Goal: Task Accomplishment & Management: Manage account settings

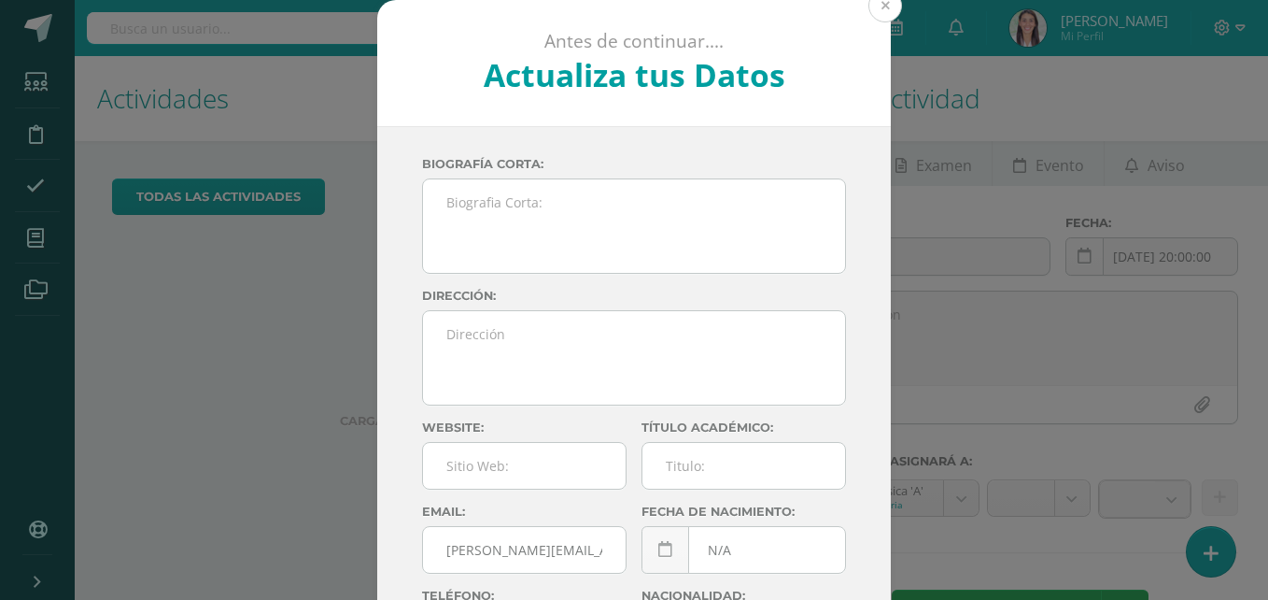
click at [879, 11] on button at bounding box center [885, 6] width 34 height 34
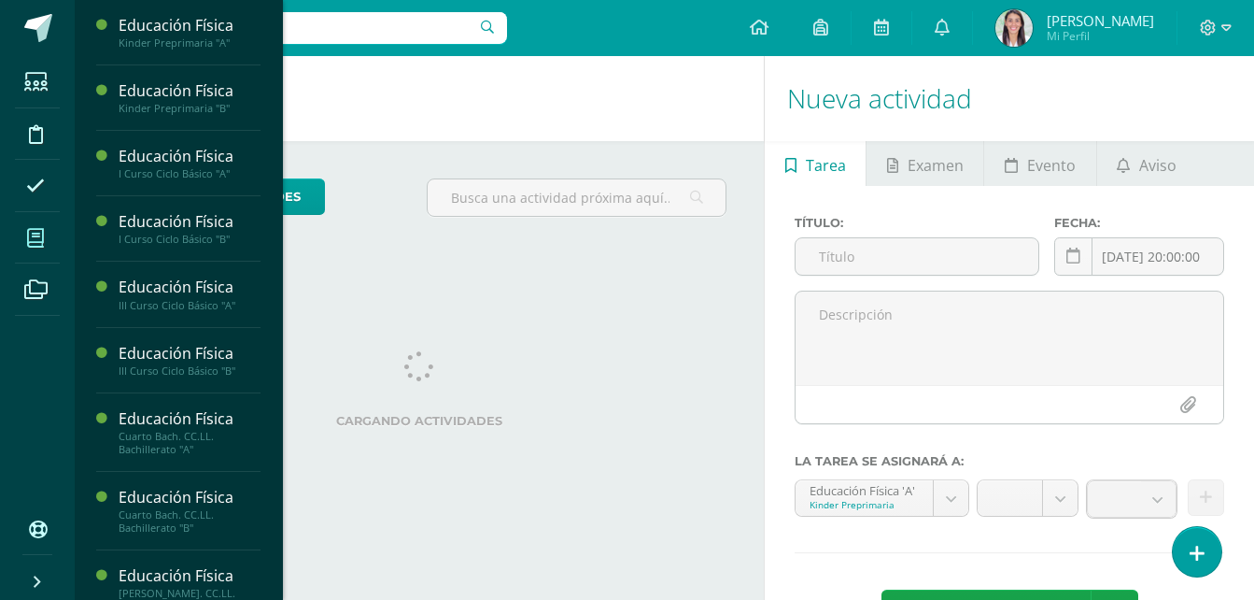
click at [45, 233] on span at bounding box center [36, 238] width 42 height 42
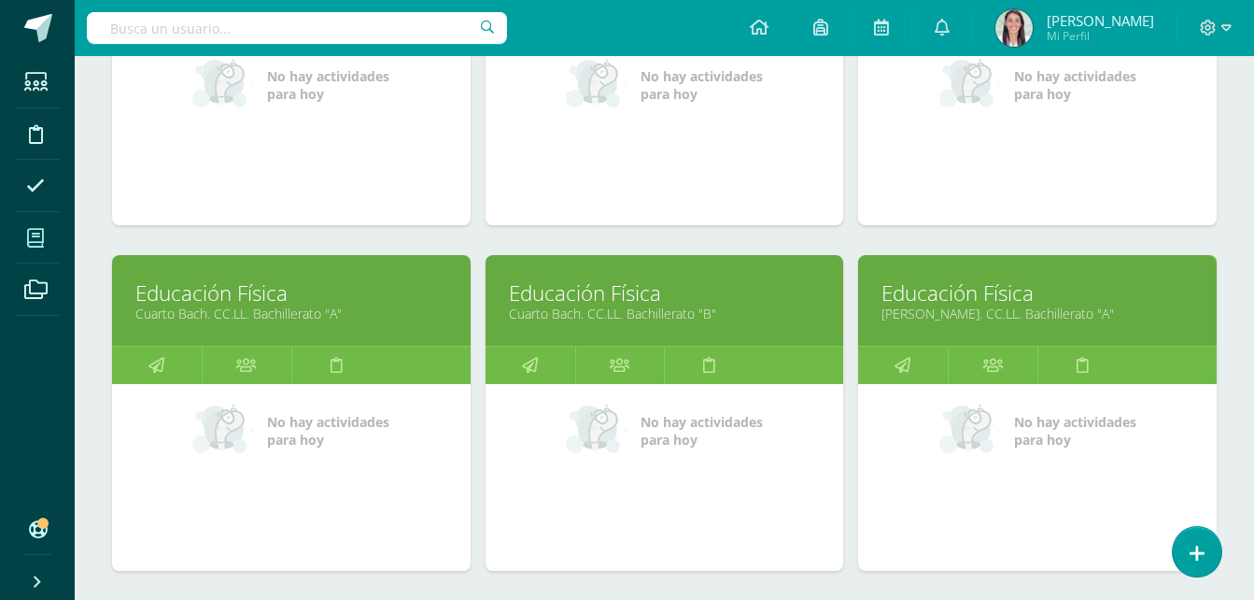
scroll to position [833, 0]
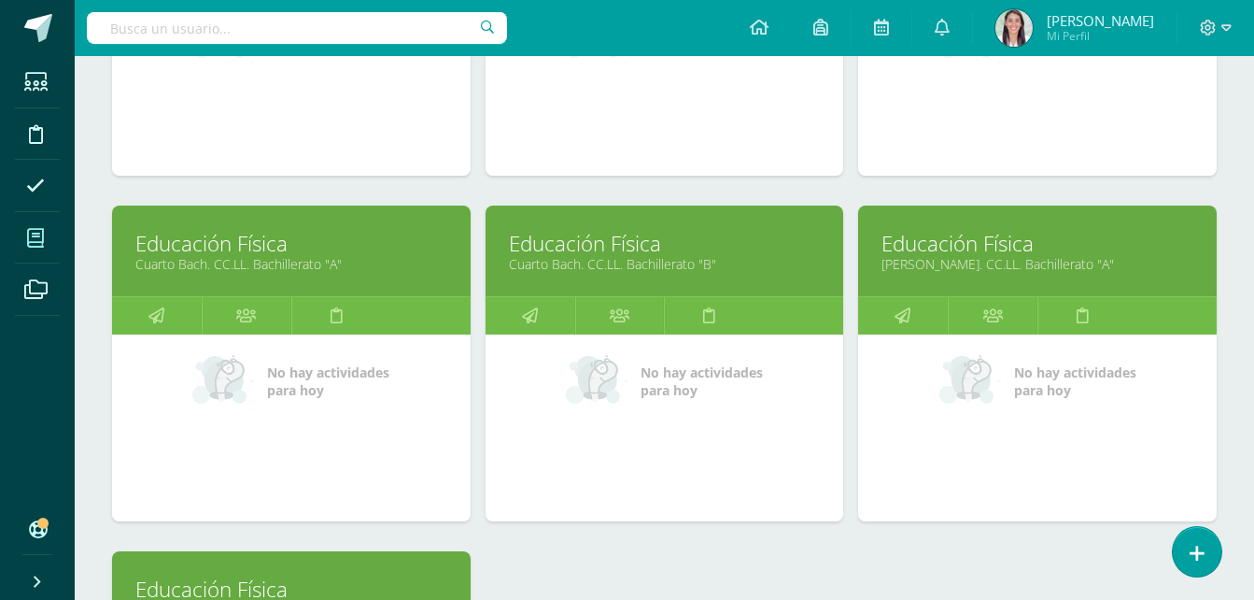
click at [592, 262] on link "Cuarto Bach. CC.LL. Bachillerato "B"" at bounding box center [665, 264] width 312 height 18
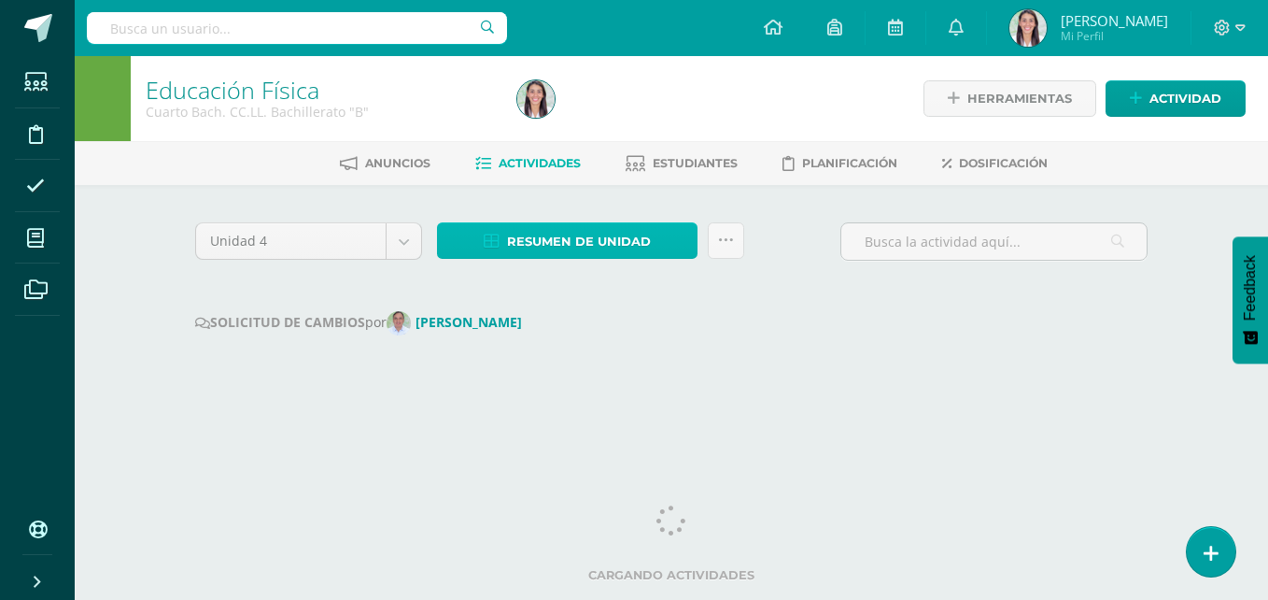
click at [547, 238] on span "Resumen de unidad" at bounding box center [579, 241] width 144 height 35
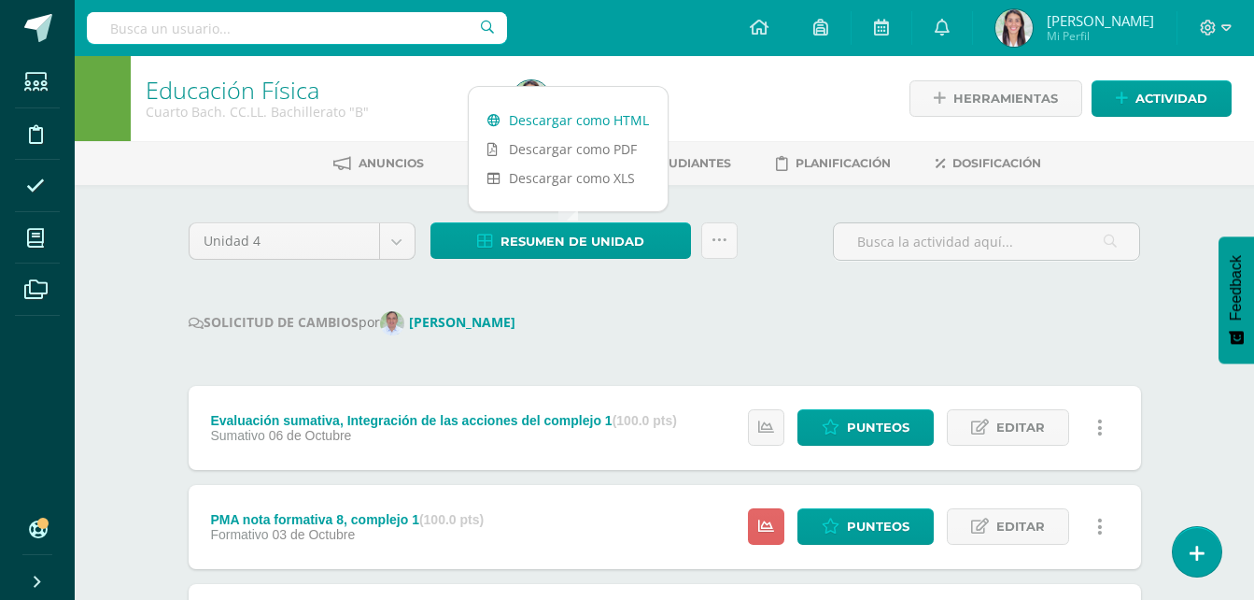
click at [573, 115] on link "Descargar como HTML" at bounding box center [568, 120] width 199 height 29
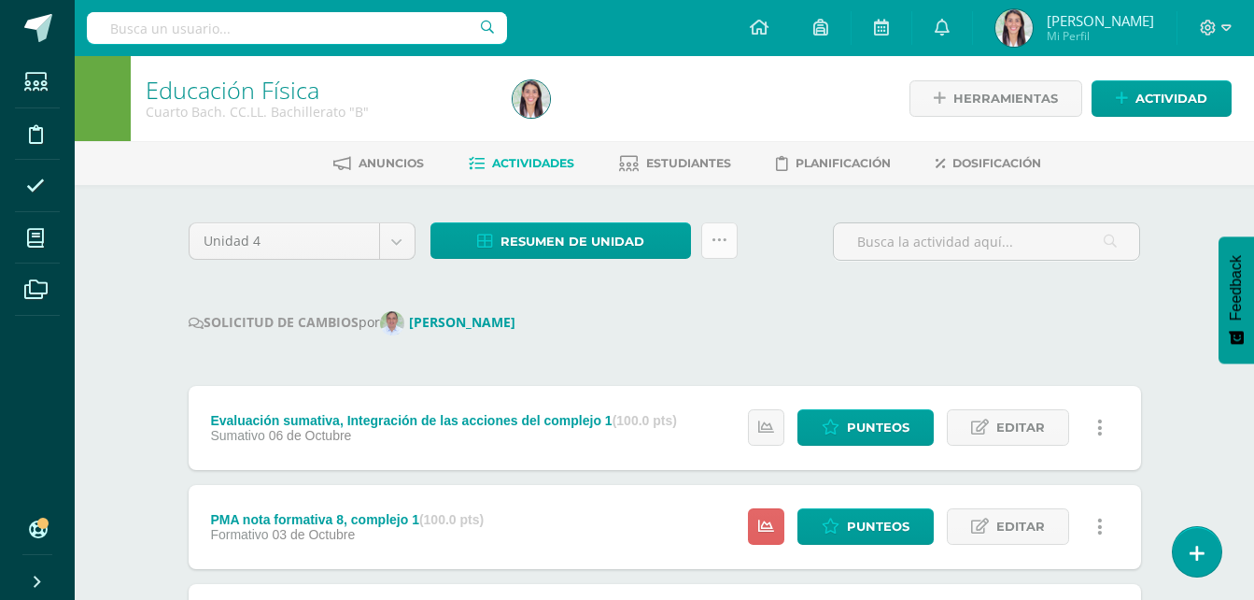
click at [723, 241] on icon at bounding box center [720, 241] width 16 height 16
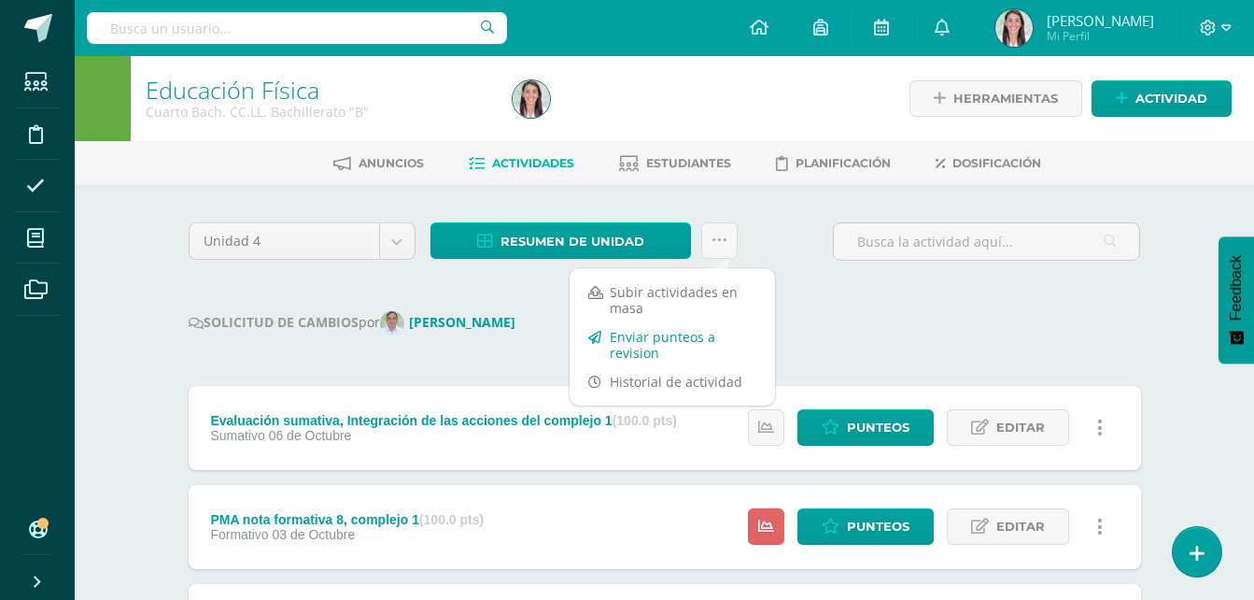
click at [620, 352] on link "Enviar punteos a revision" at bounding box center [672, 344] width 205 height 45
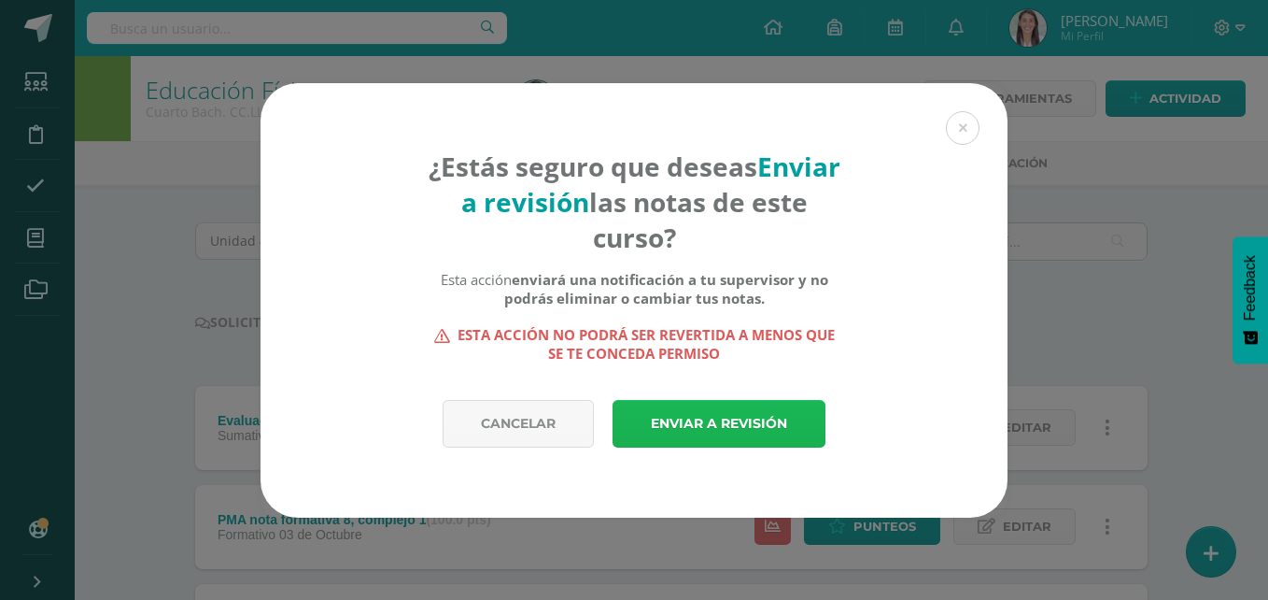
click at [712, 424] on link "Enviar a revisión" at bounding box center [719, 424] width 213 height 48
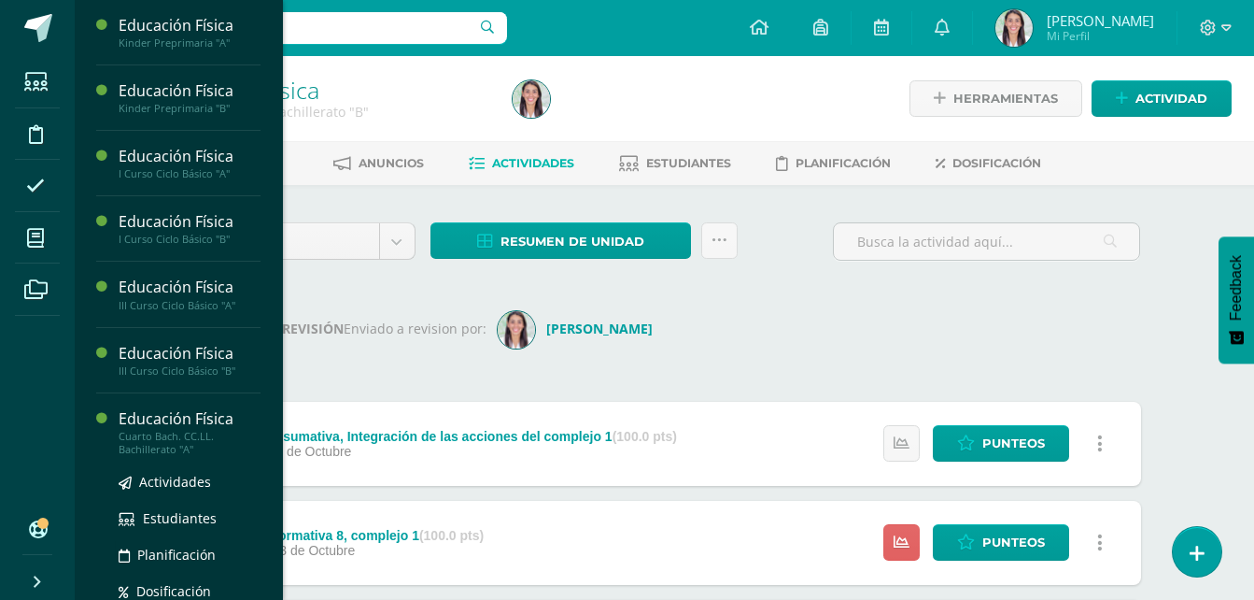
click at [195, 440] on div "Cuarto Bach. CC.LL. Bachillerato "A"" at bounding box center [190, 443] width 142 height 26
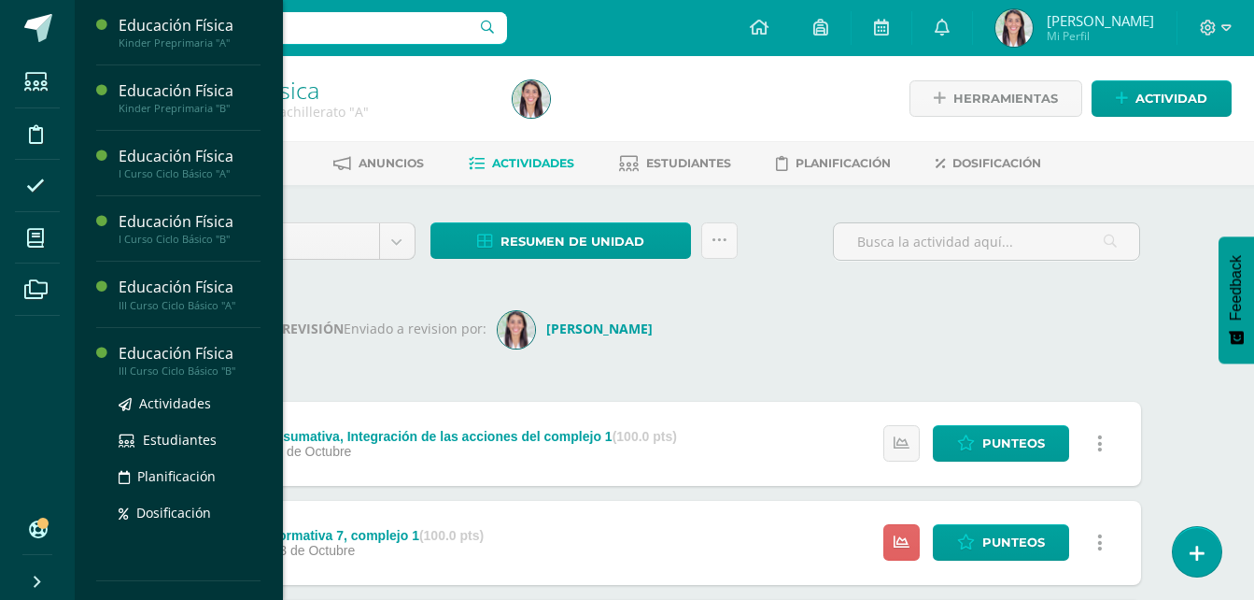
click at [205, 355] on div "Educación Física" at bounding box center [190, 353] width 142 height 21
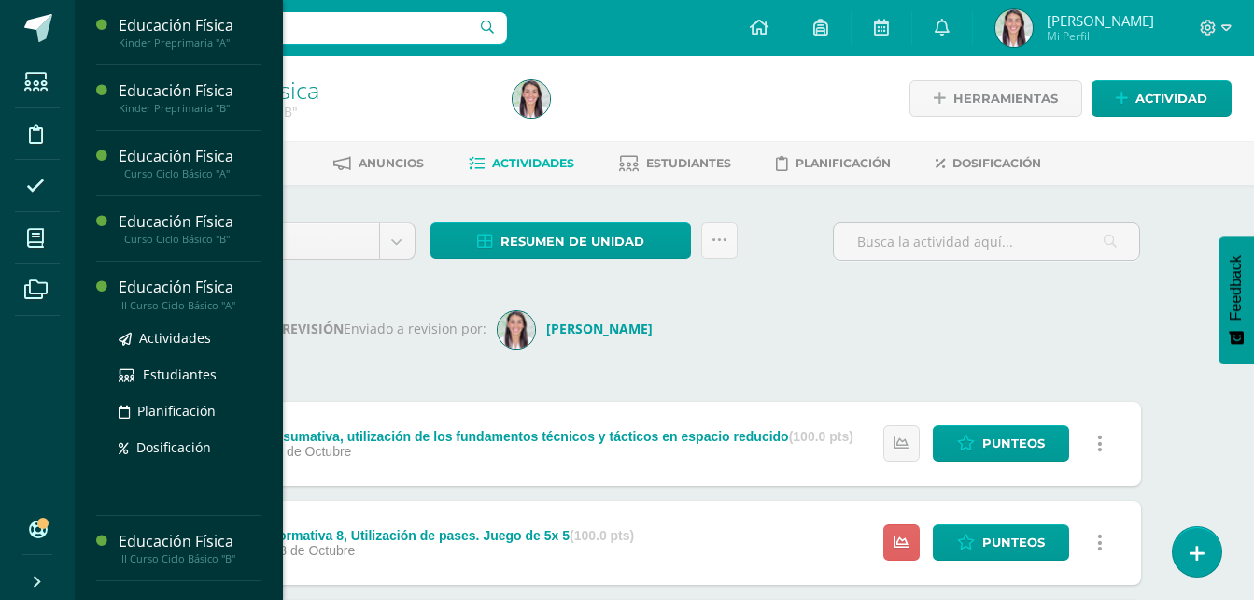
click at [160, 294] on div "Educación Física" at bounding box center [190, 286] width 142 height 21
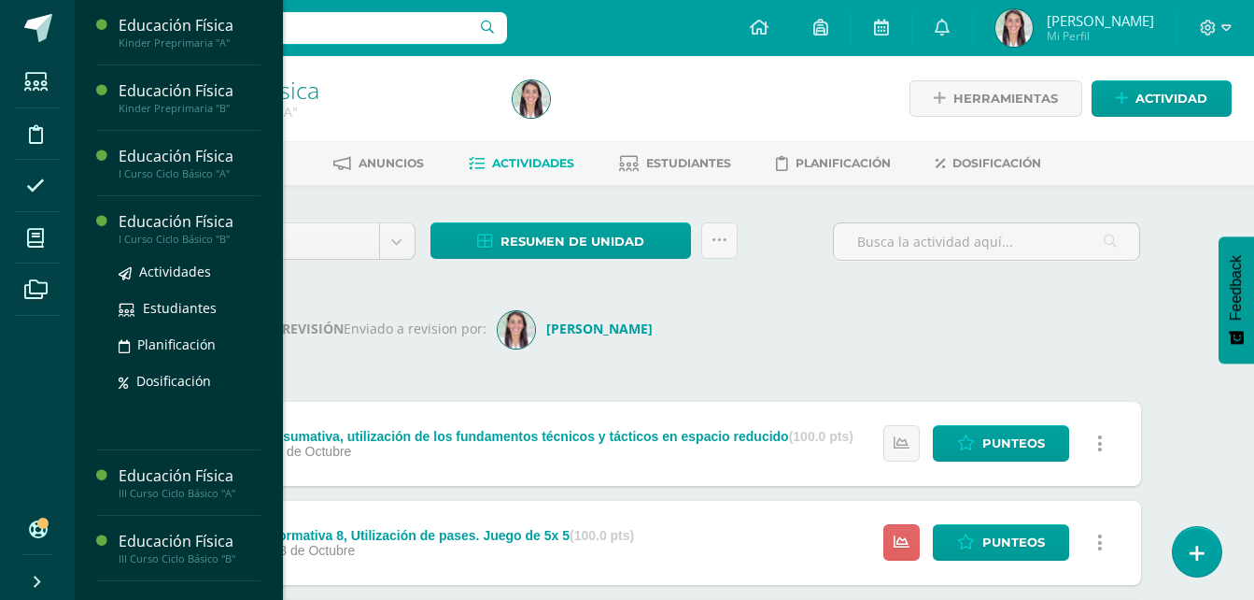
click at [193, 233] on div "I Curso Ciclo Básico "B"" at bounding box center [190, 239] width 142 height 13
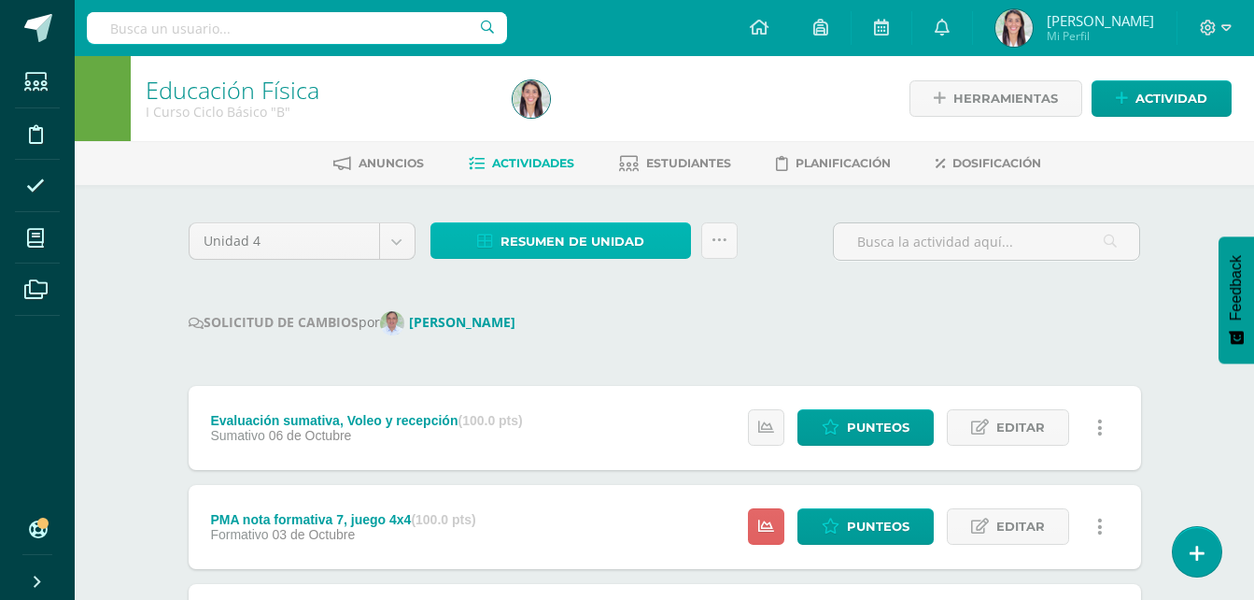
click at [595, 246] on span "Resumen de unidad" at bounding box center [573, 241] width 144 height 35
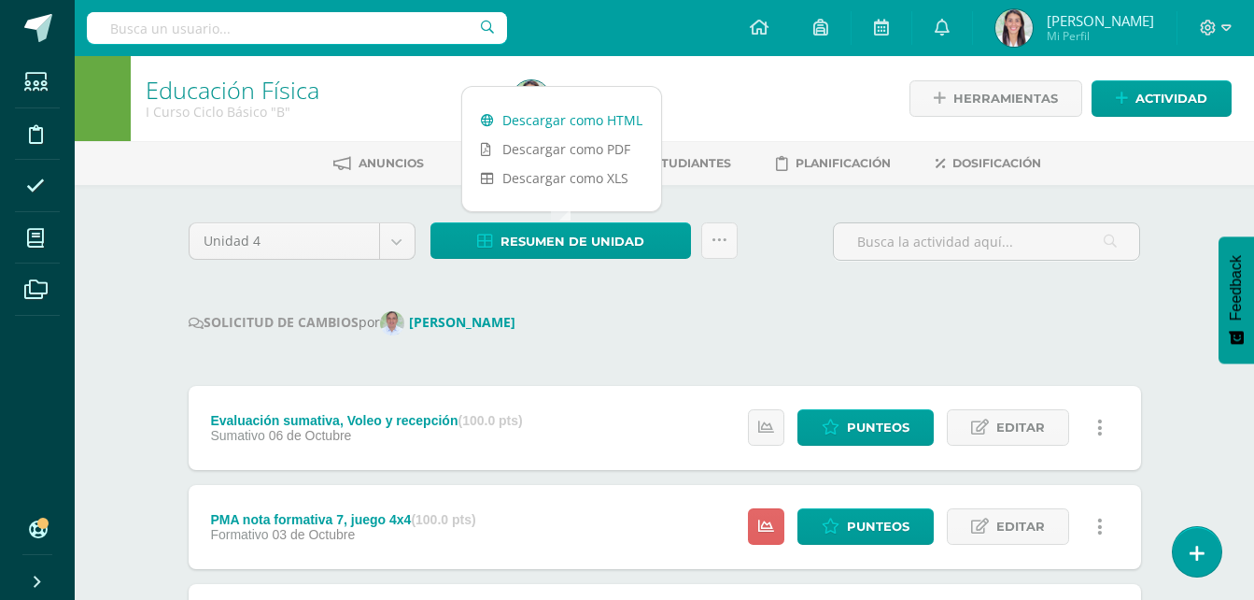
click at [563, 120] on link "Descargar como HTML" at bounding box center [561, 120] width 199 height 29
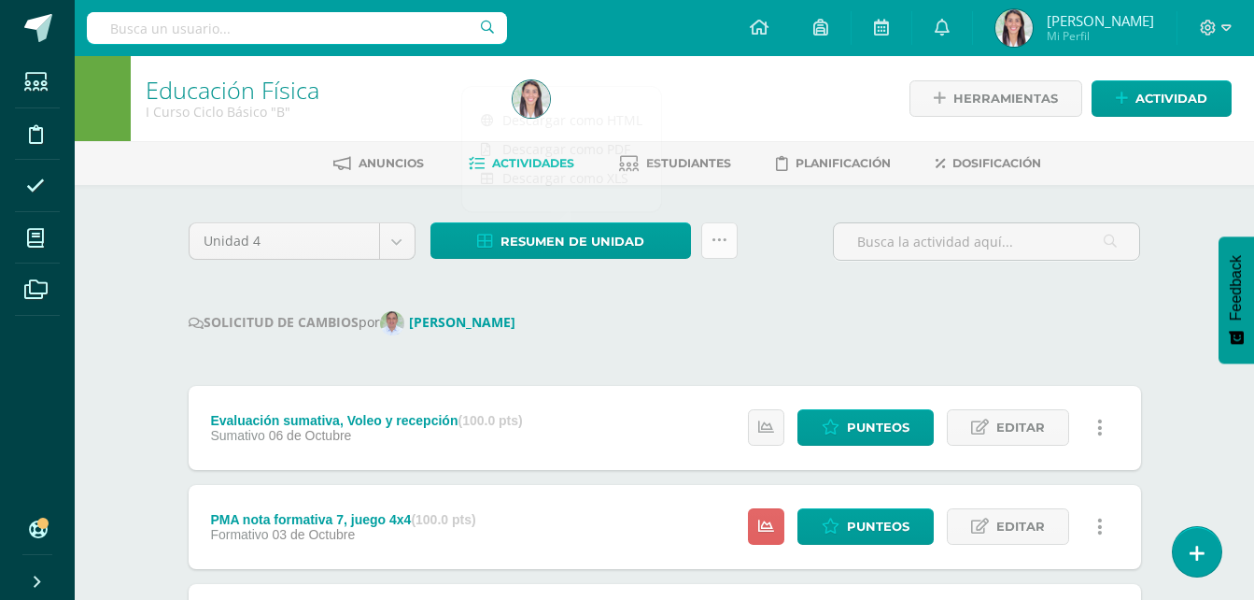
click at [721, 248] on link at bounding box center [719, 240] width 36 height 36
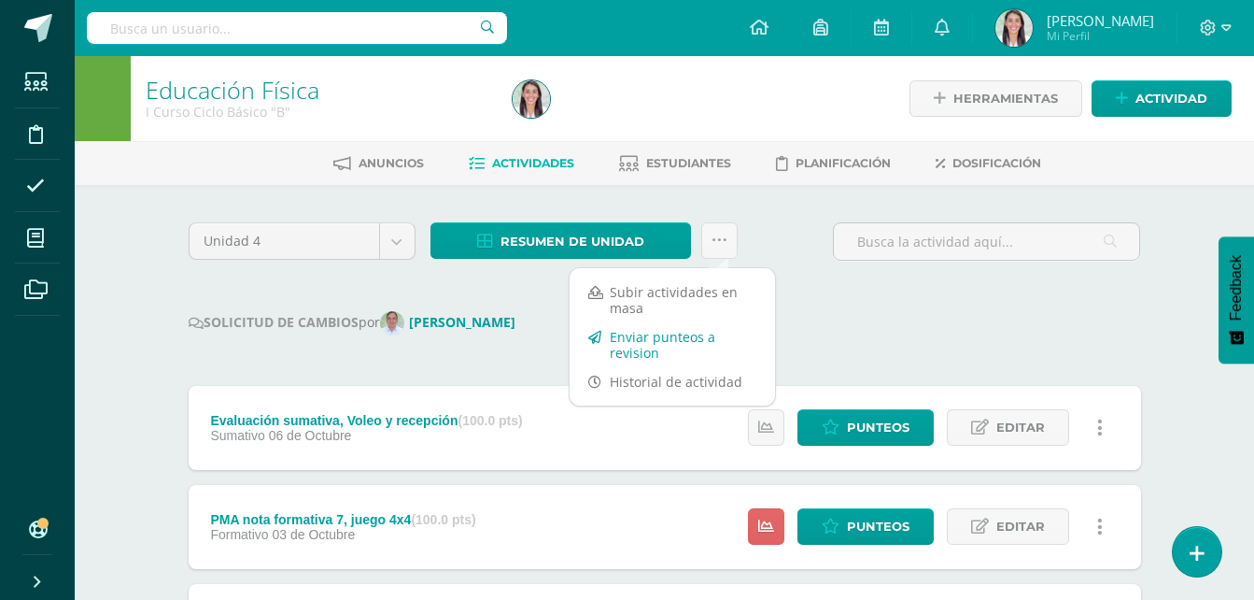
click at [643, 352] on link "Enviar punteos a revision" at bounding box center [672, 344] width 205 height 45
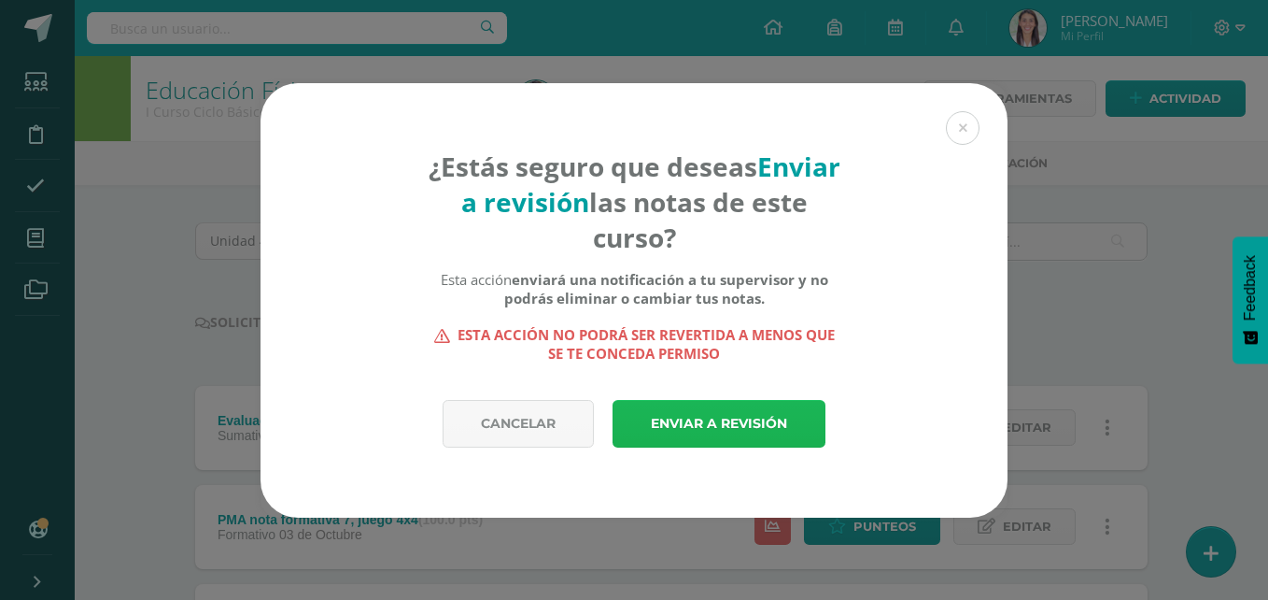
click at [699, 432] on link "Enviar a revisión" at bounding box center [719, 424] width 213 height 48
click at [697, 427] on link "Enviar a revisión" at bounding box center [719, 424] width 213 height 48
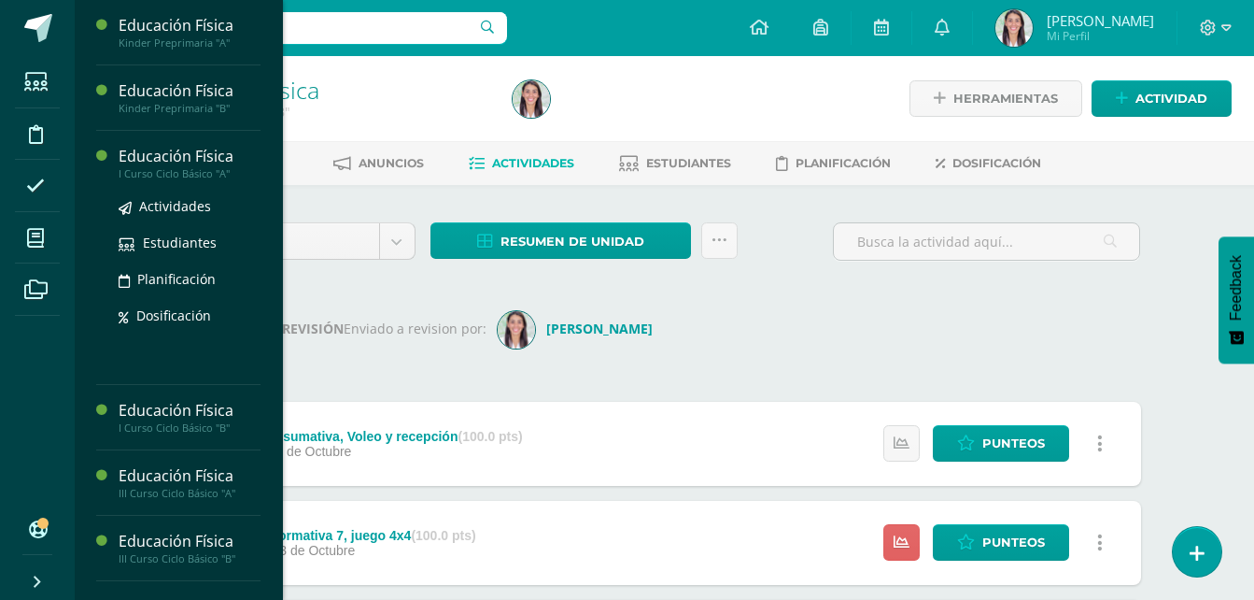
click at [168, 167] on div "I Curso Ciclo Básico "A"" at bounding box center [190, 173] width 142 height 13
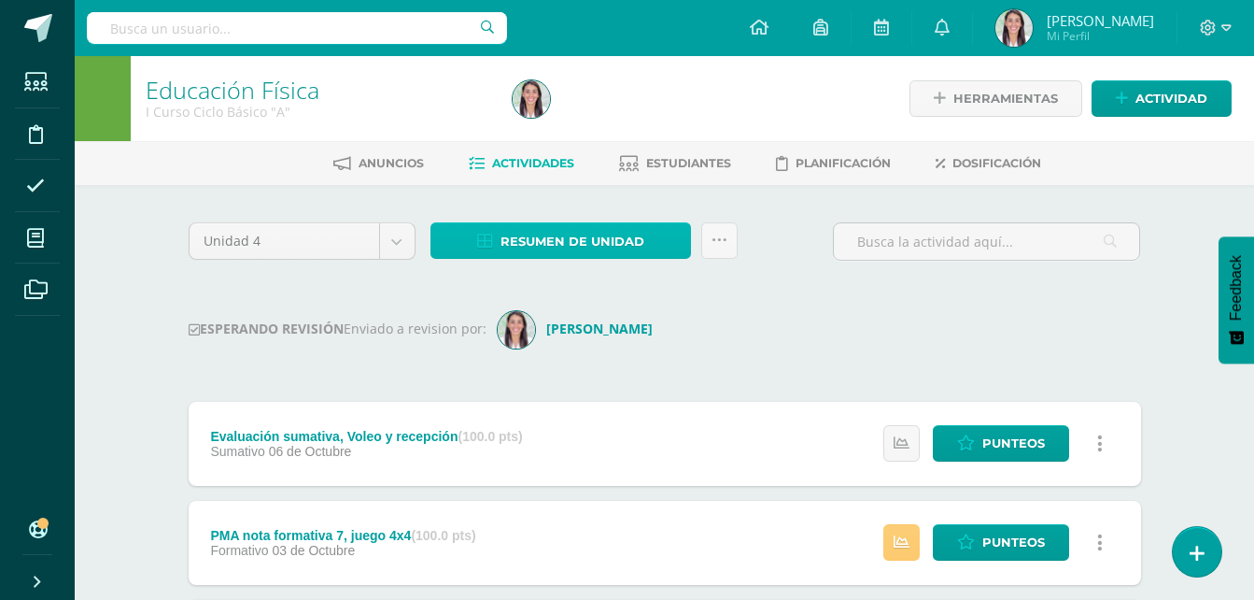
click at [593, 242] on span "Resumen de unidad" at bounding box center [573, 241] width 144 height 35
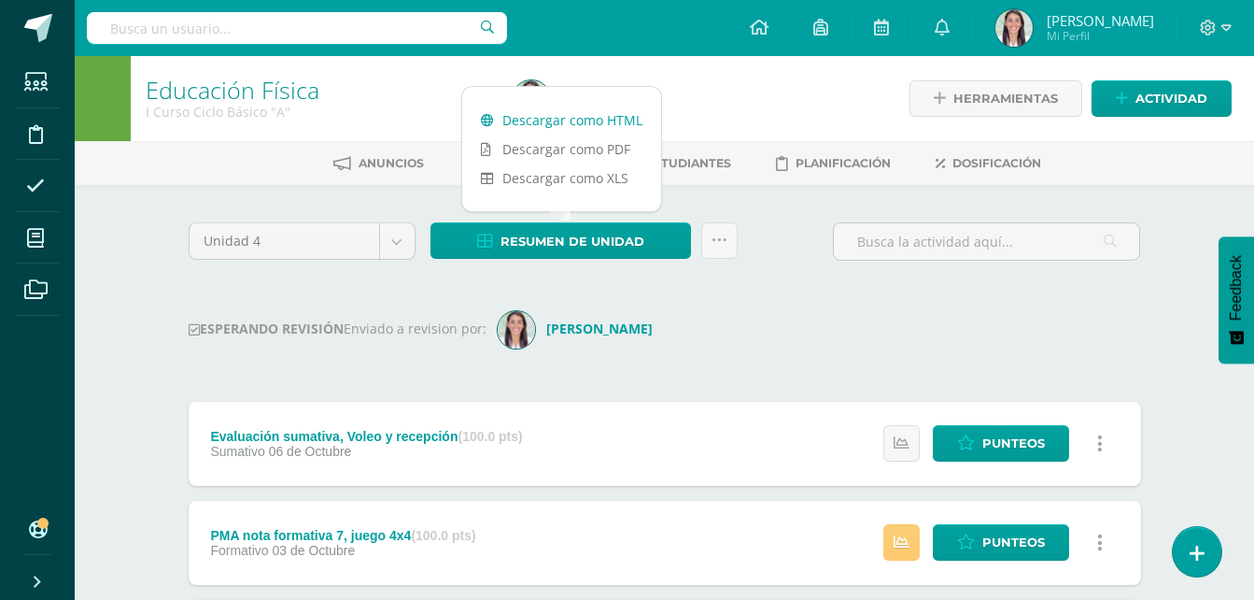
click at [584, 122] on link "Descargar como HTML" at bounding box center [561, 120] width 199 height 29
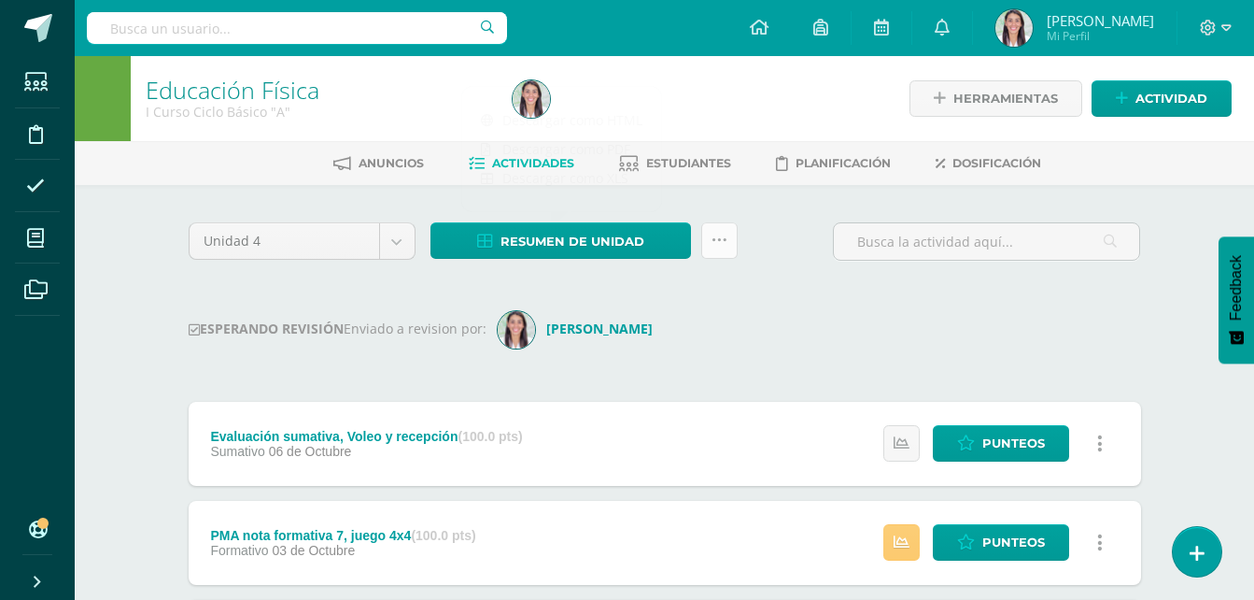
click at [720, 250] on link at bounding box center [719, 240] width 36 height 36
click at [720, 242] on icon at bounding box center [720, 241] width 16 height 16
click at [713, 241] on icon at bounding box center [720, 241] width 16 height 16
click at [710, 289] on link "Historial de actividad" at bounding box center [674, 291] width 191 height 29
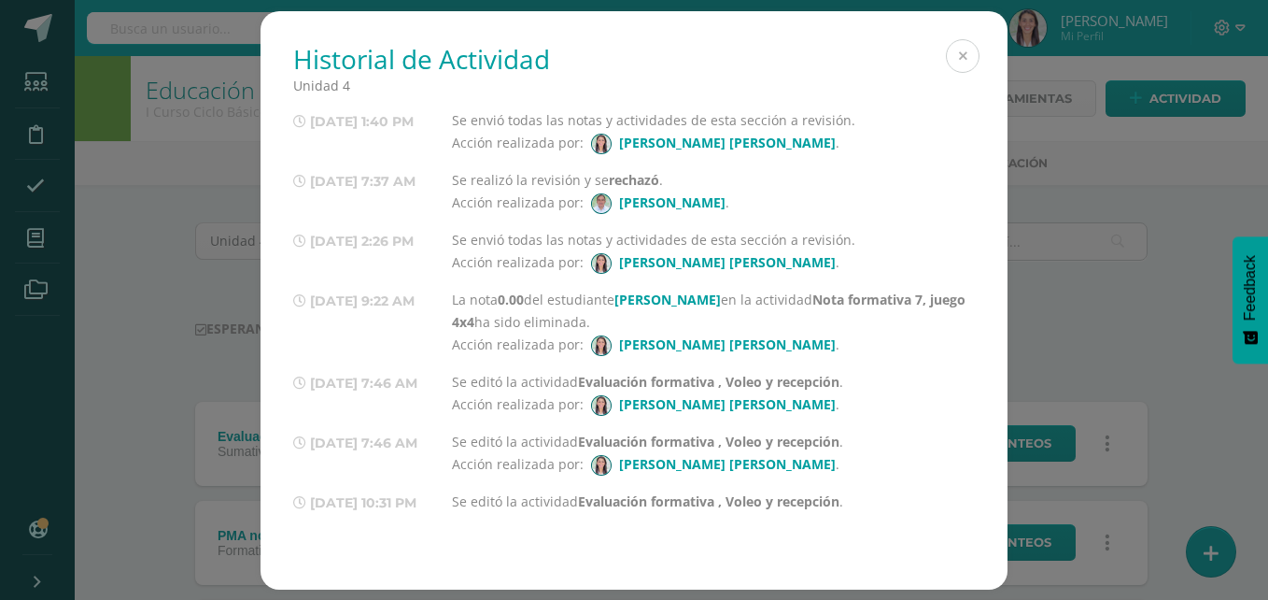
click at [972, 58] on button at bounding box center [963, 56] width 34 height 34
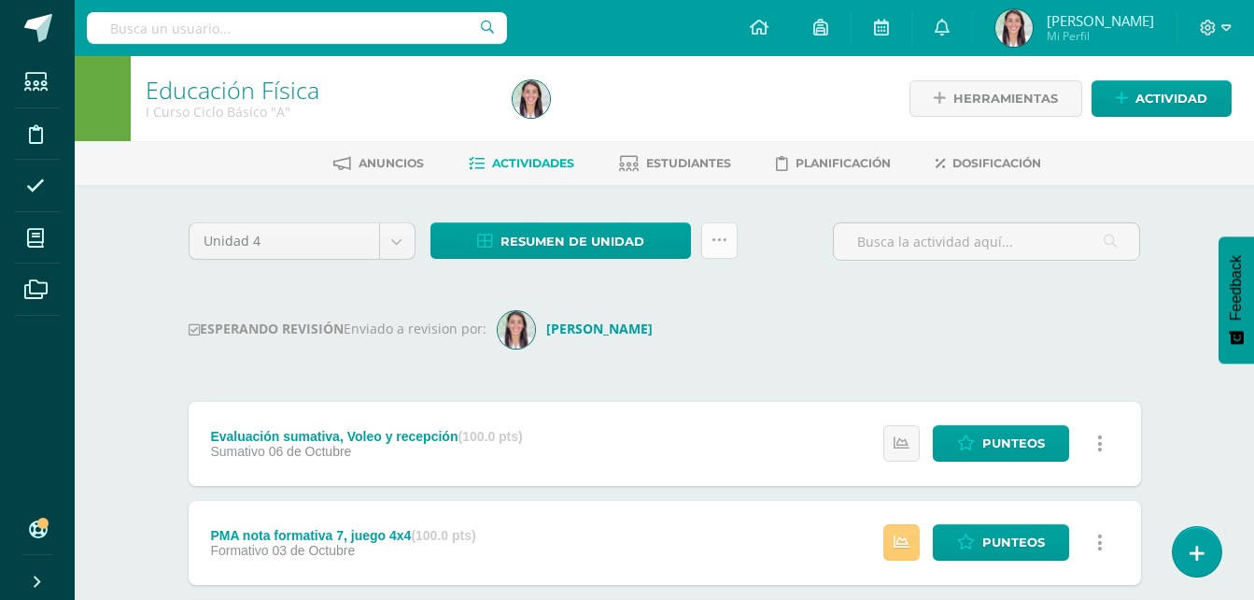
click at [720, 222] on link at bounding box center [719, 240] width 36 height 36
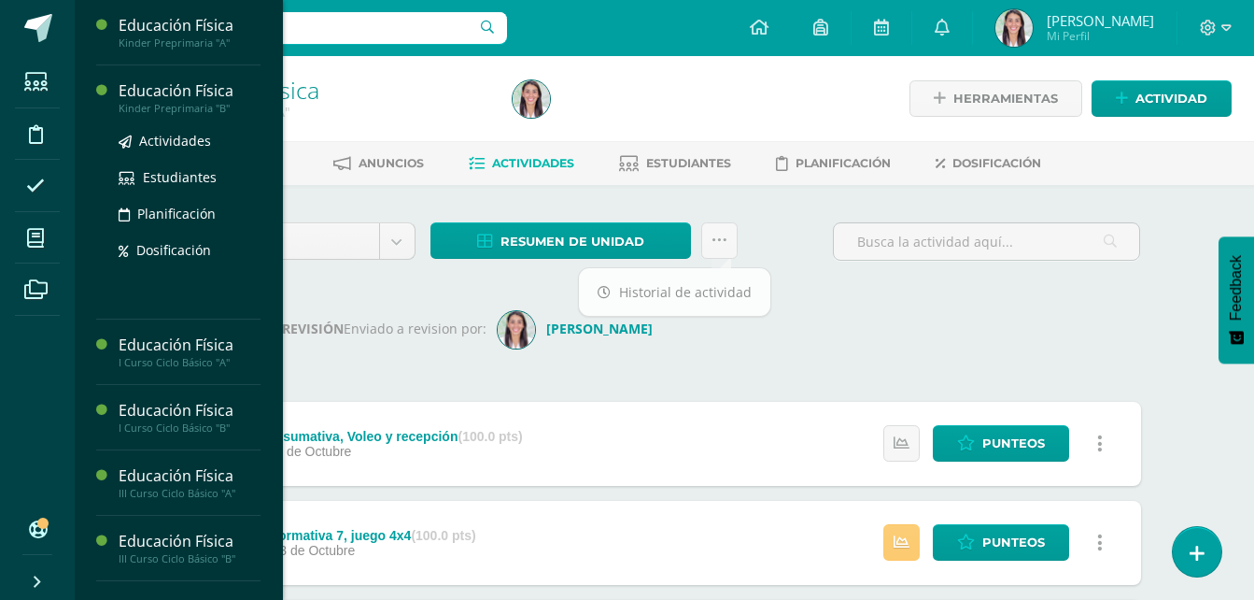
click at [171, 110] on div "Kinder Preprimaria "B"" at bounding box center [190, 108] width 142 height 13
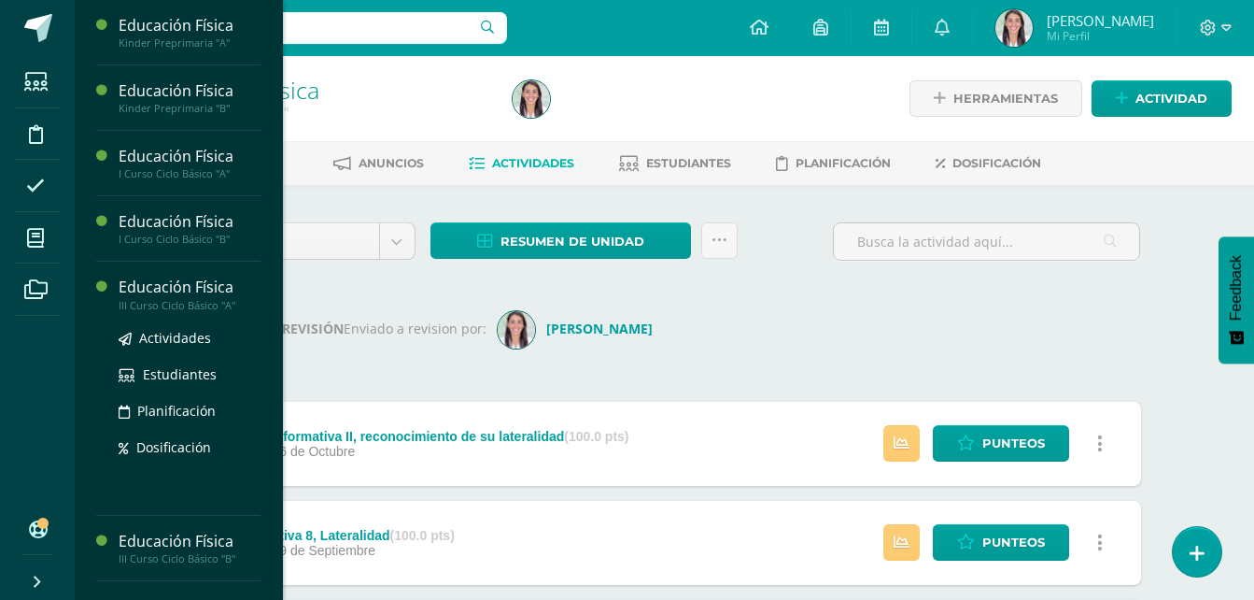
click at [200, 297] on div "Educación Física" at bounding box center [190, 286] width 142 height 21
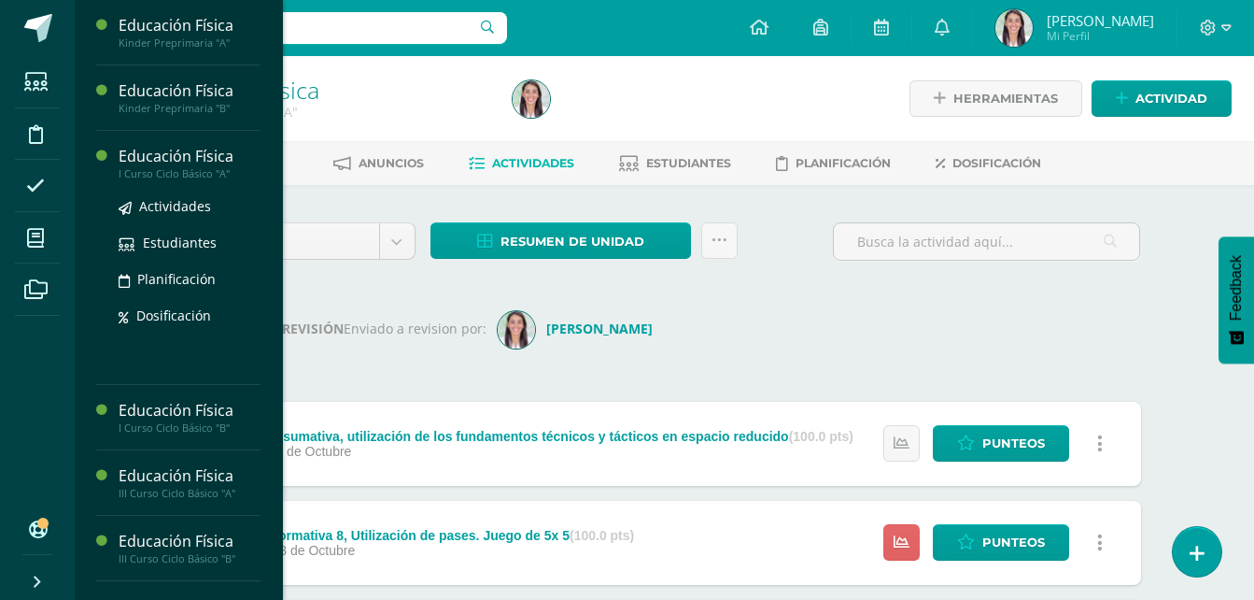
click at [148, 167] on div "I Curso Ciclo Básico "A"" at bounding box center [190, 173] width 142 height 13
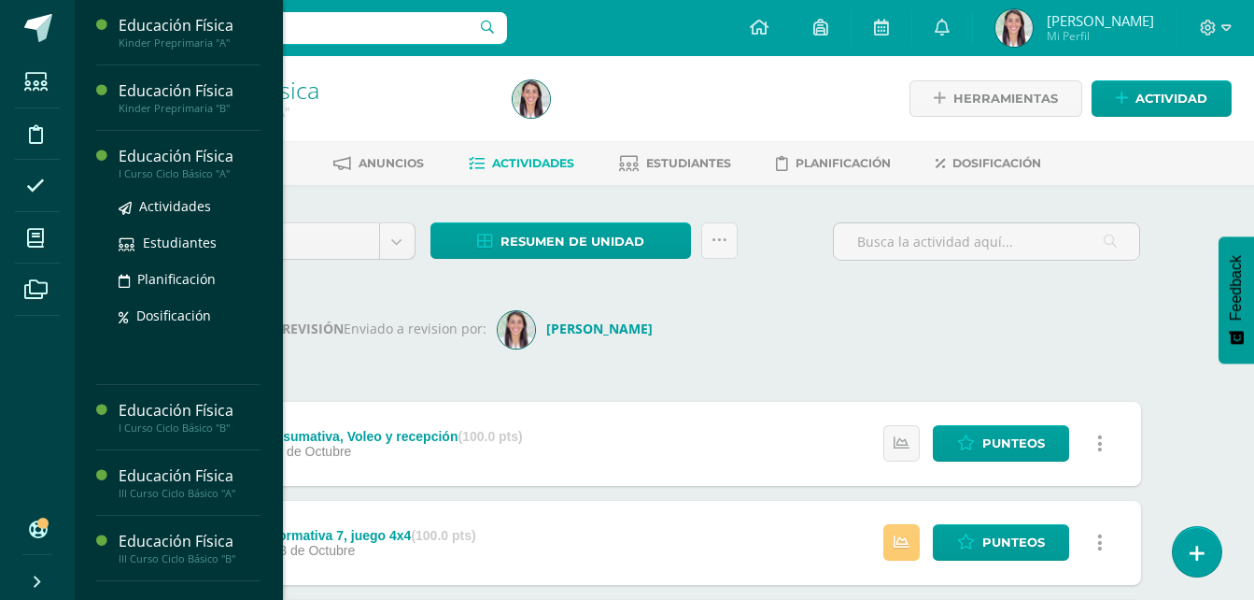
click at [163, 171] on div "I Curso Ciclo Básico "A"" at bounding box center [190, 173] width 142 height 13
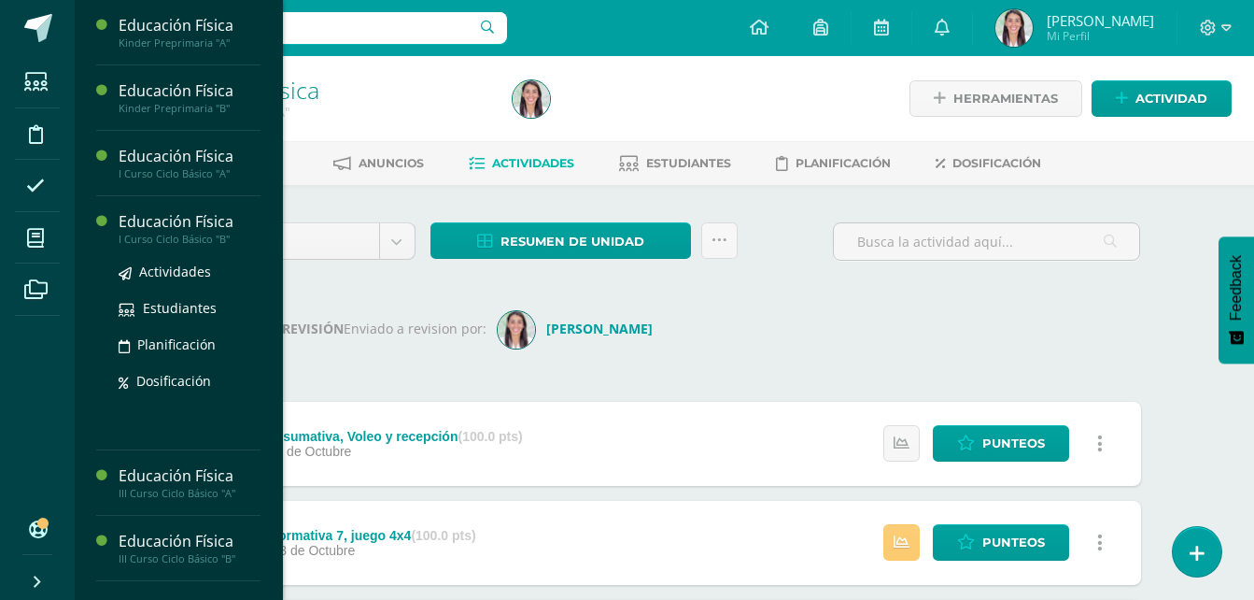
click at [221, 236] on div "I Curso Ciclo Básico "B"" at bounding box center [190, 239] width 142 height 13
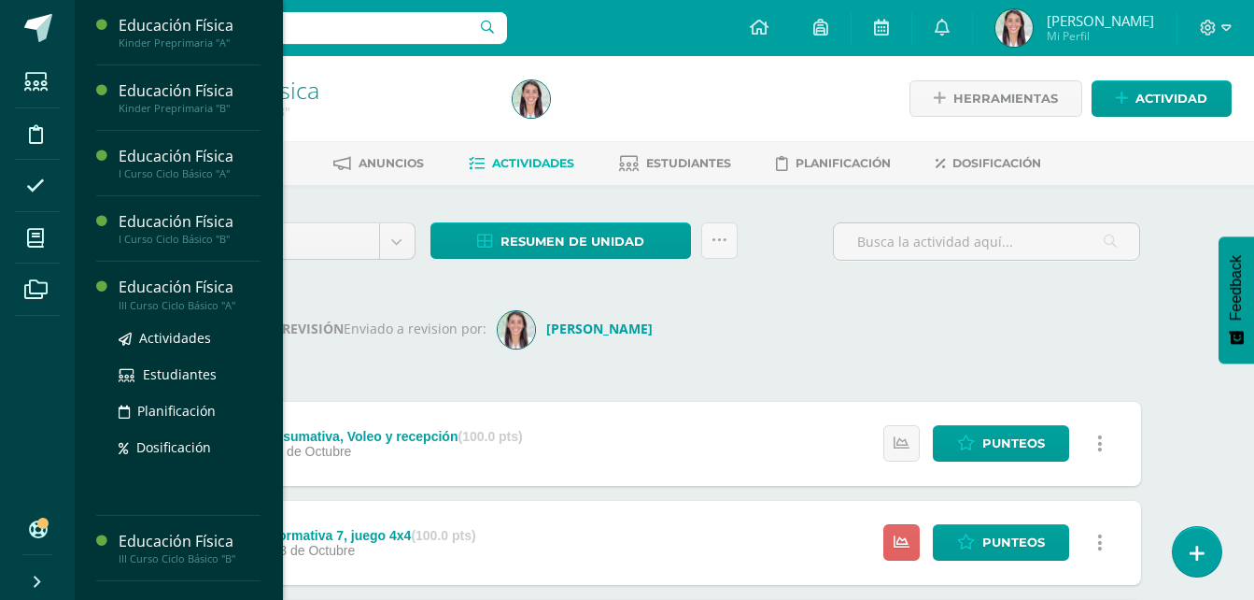
click at [205, 303] on div "III Curso Ciclo Básico "A"" at bounding box center [190, 305] width 142 height 13
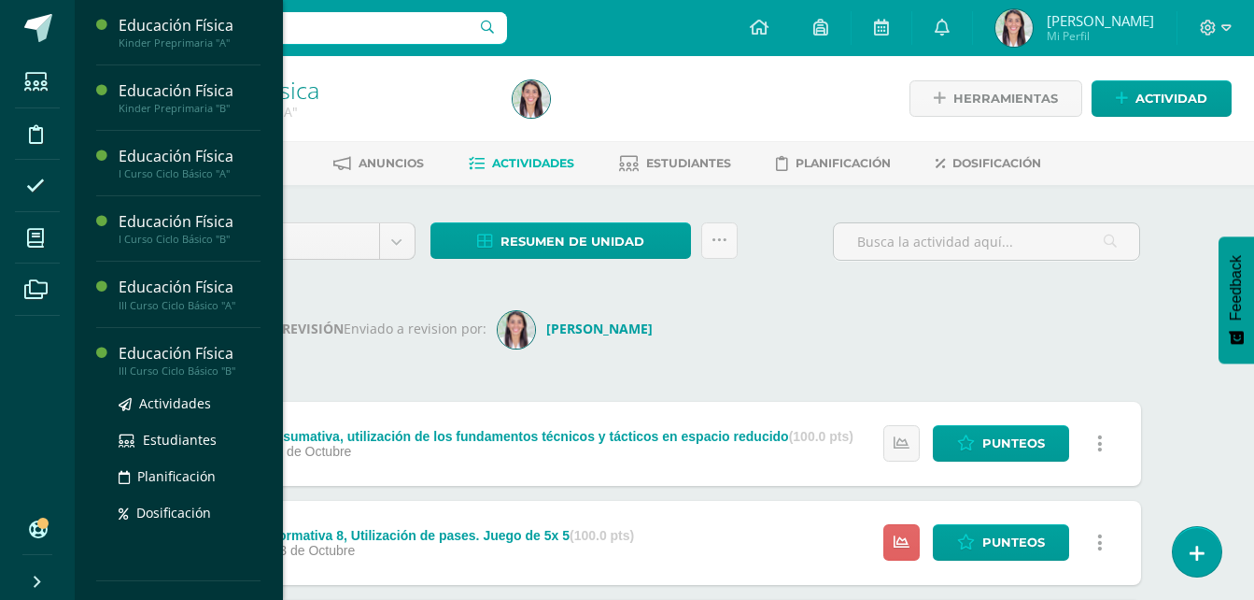
click at [215, 347] on div "Educación Física" at bounding box center [190, 353] width 142 height 21
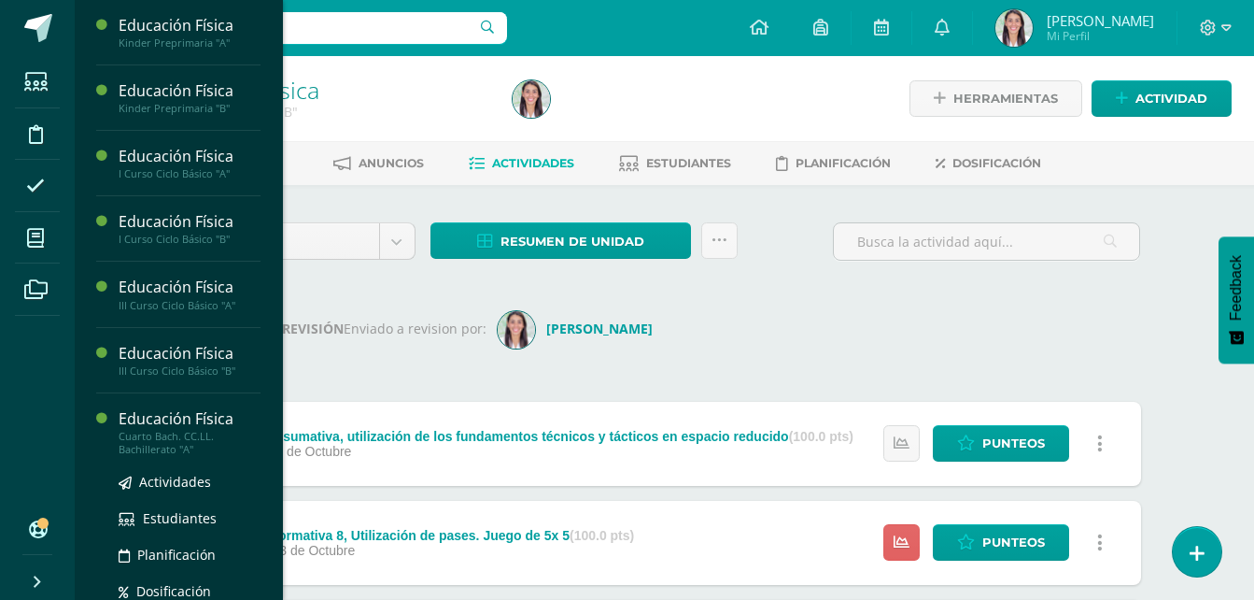
click at [210, 430] on div "Cuarto Bach. CC.LL. Bachillerato "A"" at bounding box center [190, 443] width 142 height 26
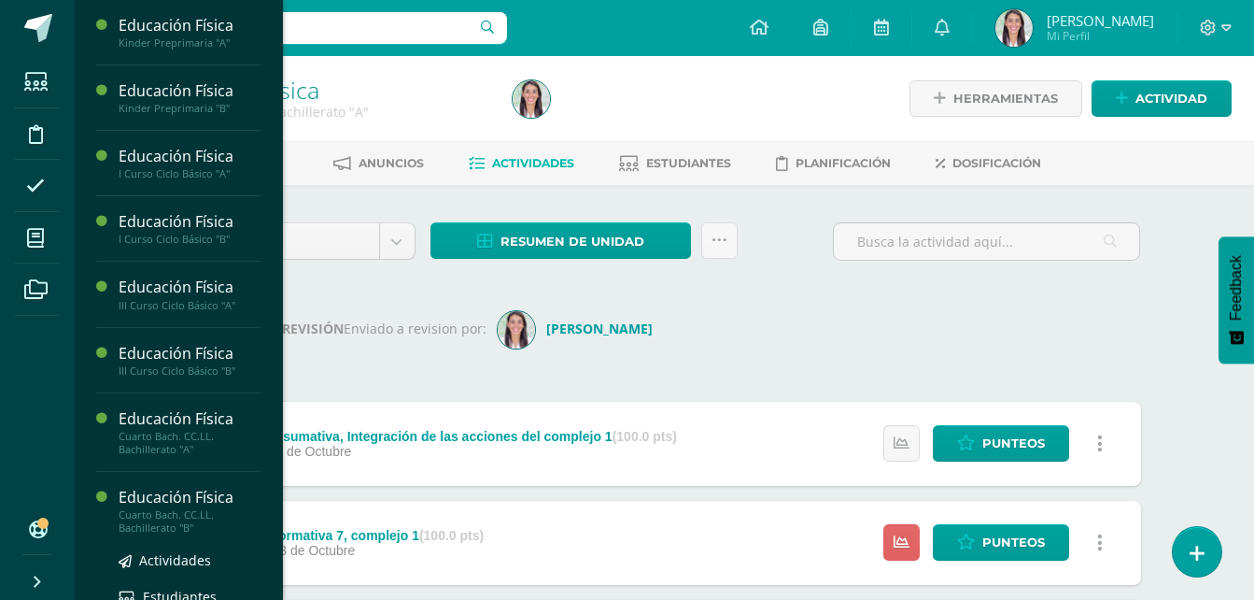
click at [188, 500] on div "Educación Física" at bounding box center [190, 497] width 142 height 21
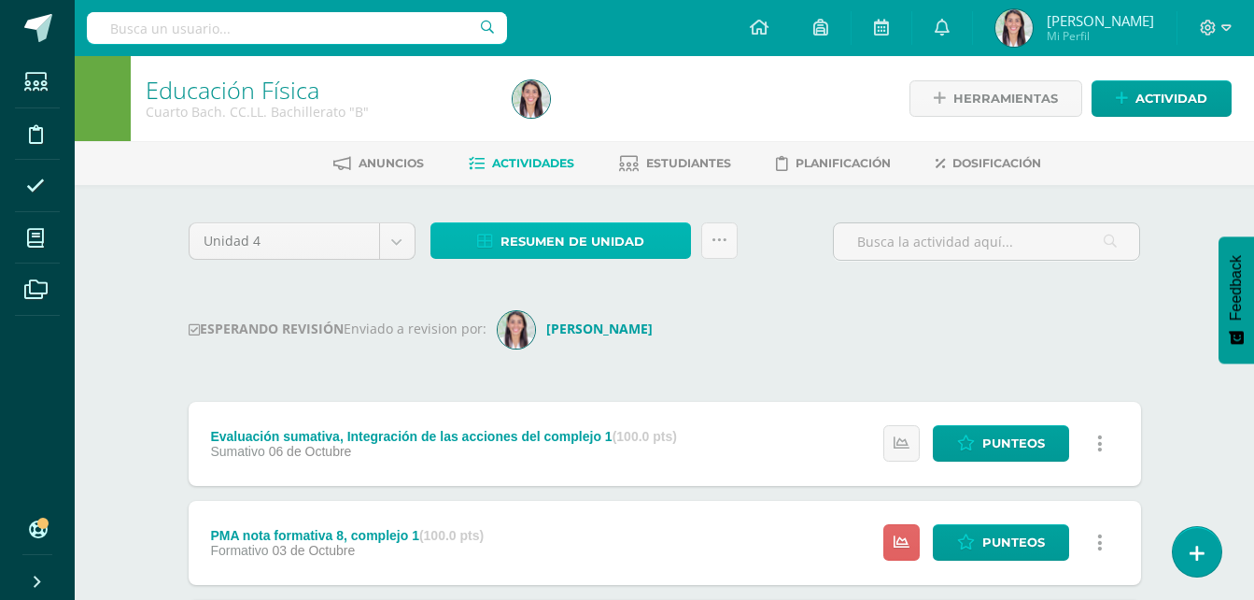
click at [590, 238] on span "Resumen de unidad" at bounding box center [573, 241] width 144 height 35
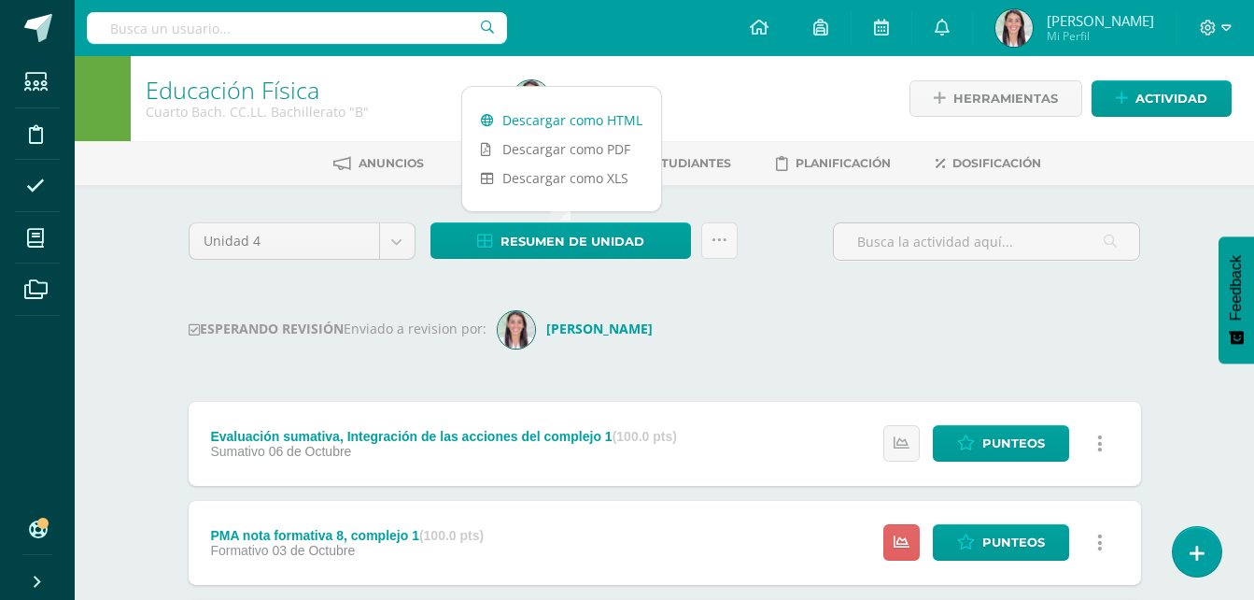
click at [577, 126] on link "Descargar como HTML" at bounding box center [561, 120] width 199 height 29
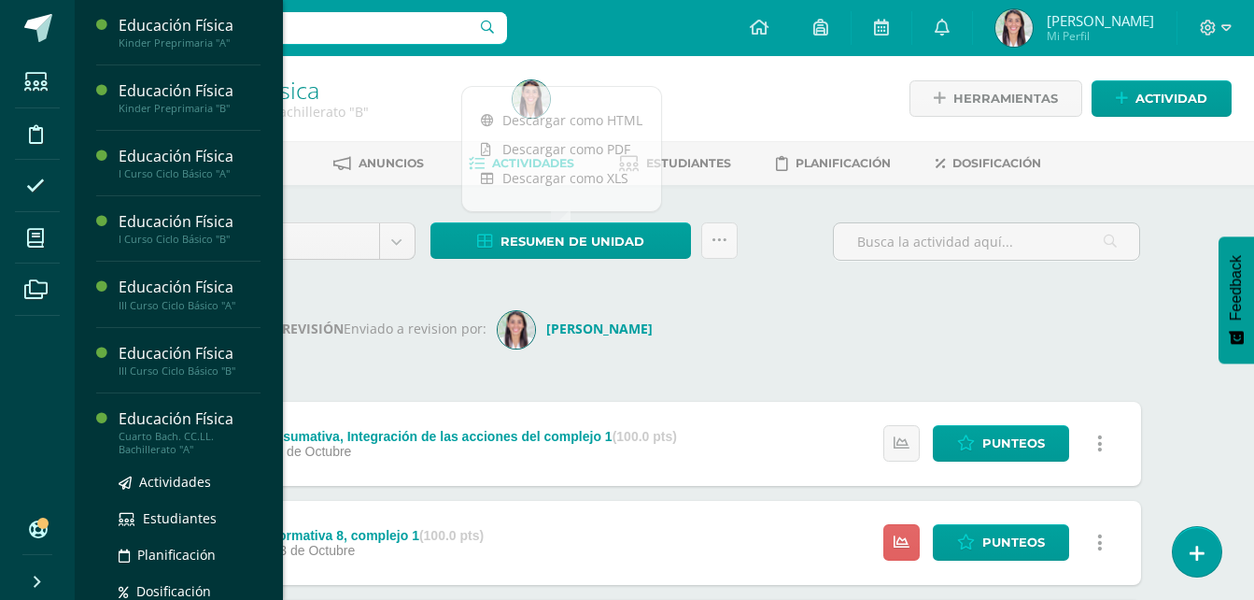
click at [186, 430] on div "Cuarto Bach. CC.LL. Bachillerato "A"" at bounding box center [190, 443] width 142 height 26
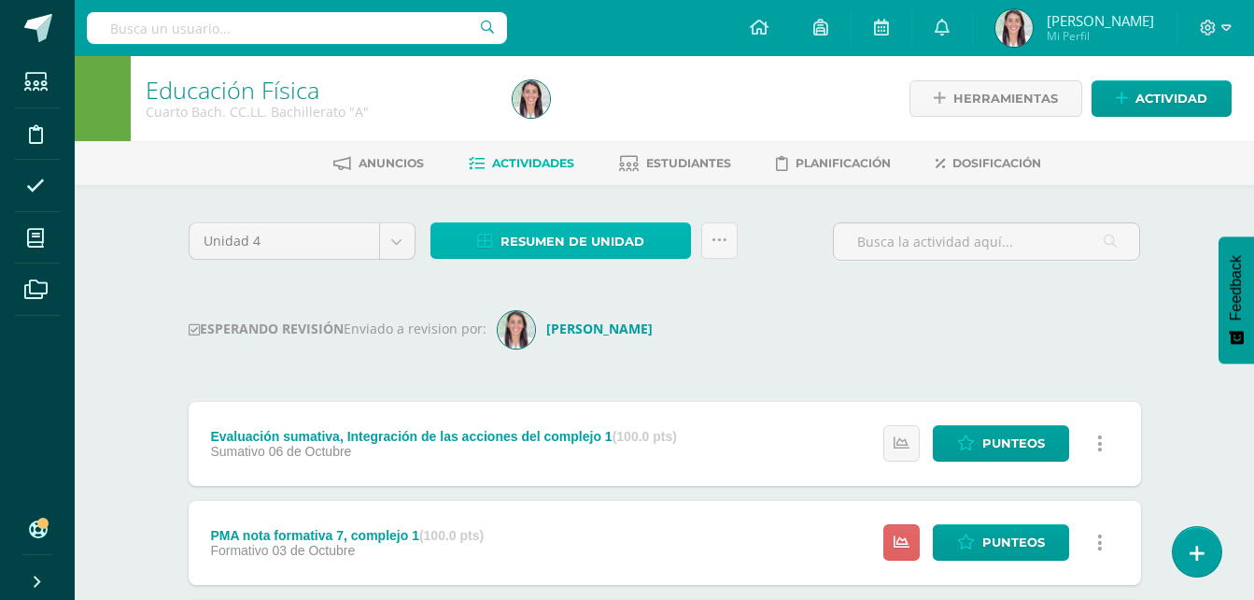
click at [610, 247] on span "Resumen de unidad" at bounding box center [573, 241] width 144 height 35
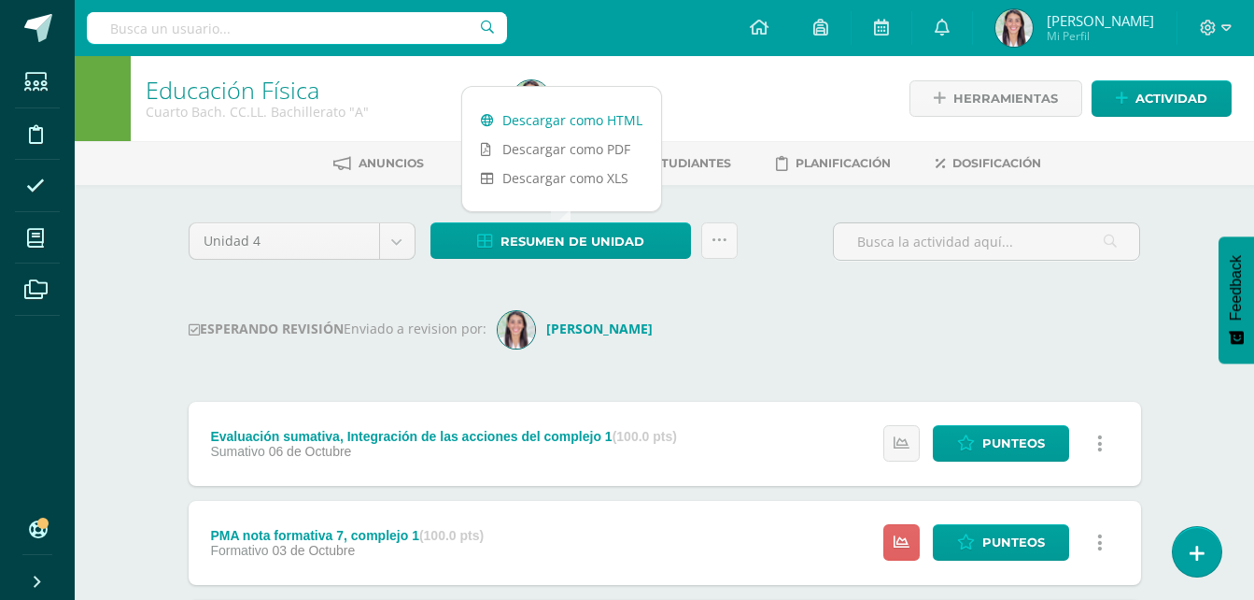
click at [591, 123] on link "Descargar como HTML" at bounding box center [561, 120] width 199 height 29
